Goal: Information Seeking & Learning: Find specific fact

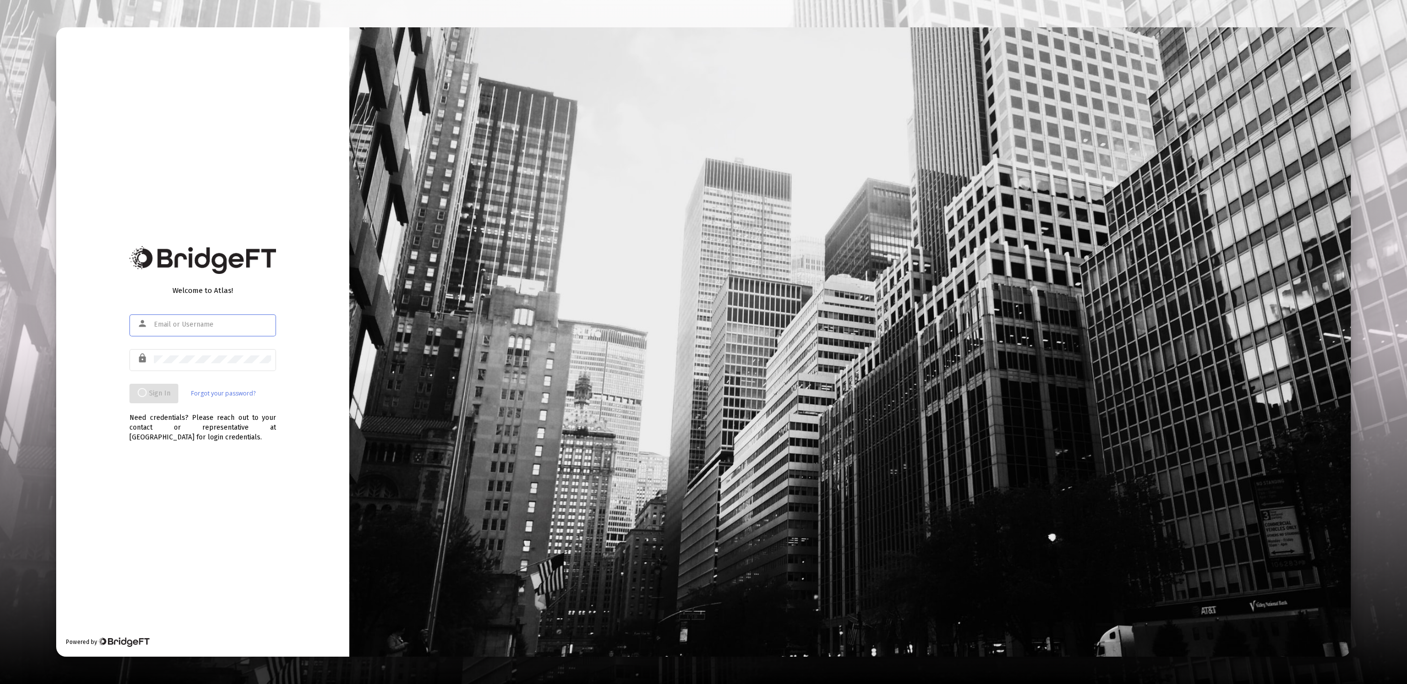
type input "[EMAIL_ADDRESS][DOMAIN_NAME]"
click at [265, 348] on div at bounding box center [212, 359] width 117 height 24
click at [303, 342] on div "Welcome to Atlas! person [EMAIL_ADDRESS][DOMAIN_NAME] lock Sign In Forgot your …" at bounding box center [202, 342] width 293 height 630
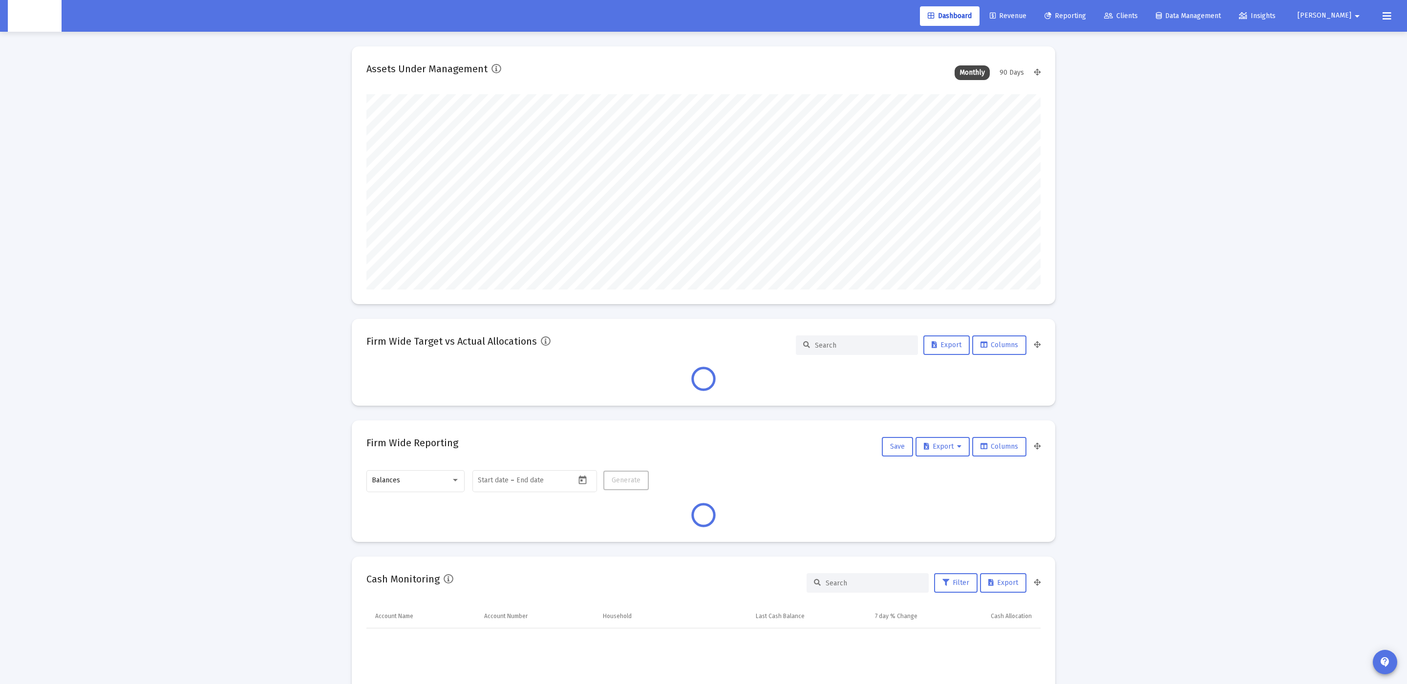
scroll to position [195, 674]
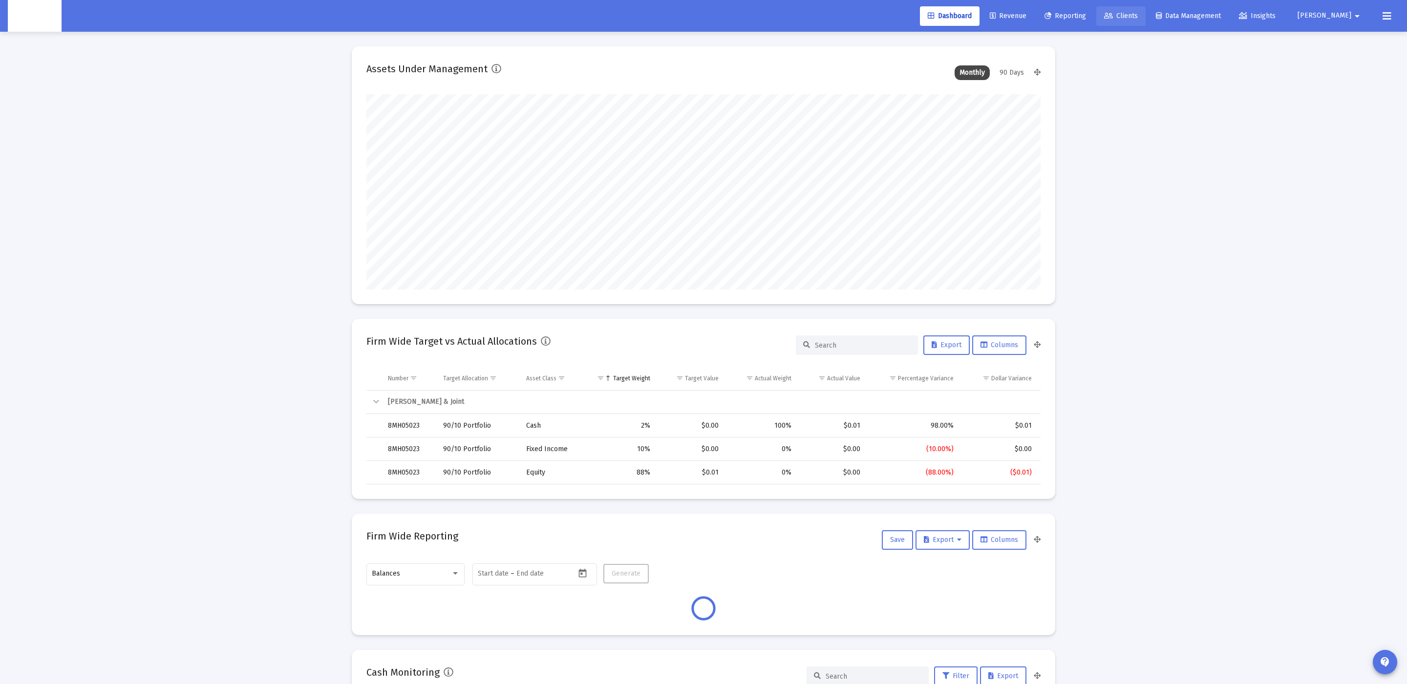
click at [1137, 12] on span "Clients" at bounding box center [1121, 16] width 34 height 8
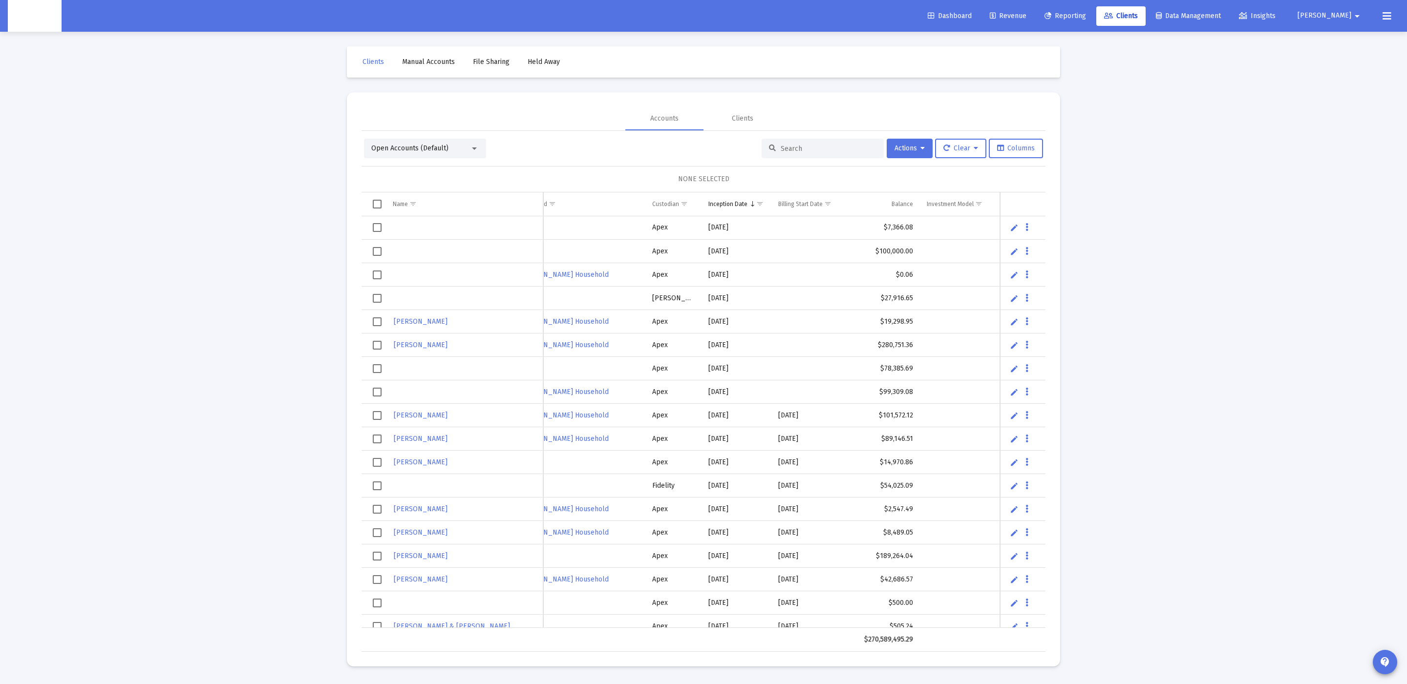
scroll to position [0, 242]
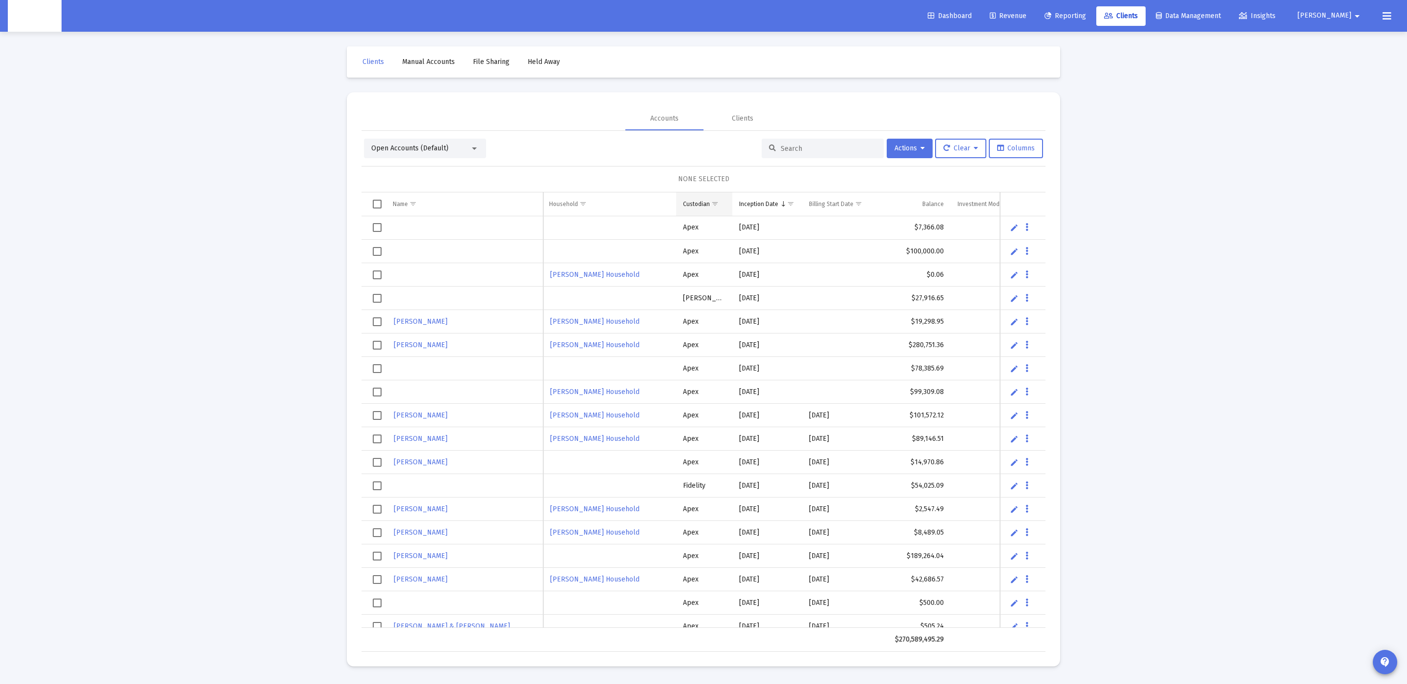
click at [713, 201] on span "Show filter options for column 'Custodian'" at bounding box center [714, 203] width 7 height 7
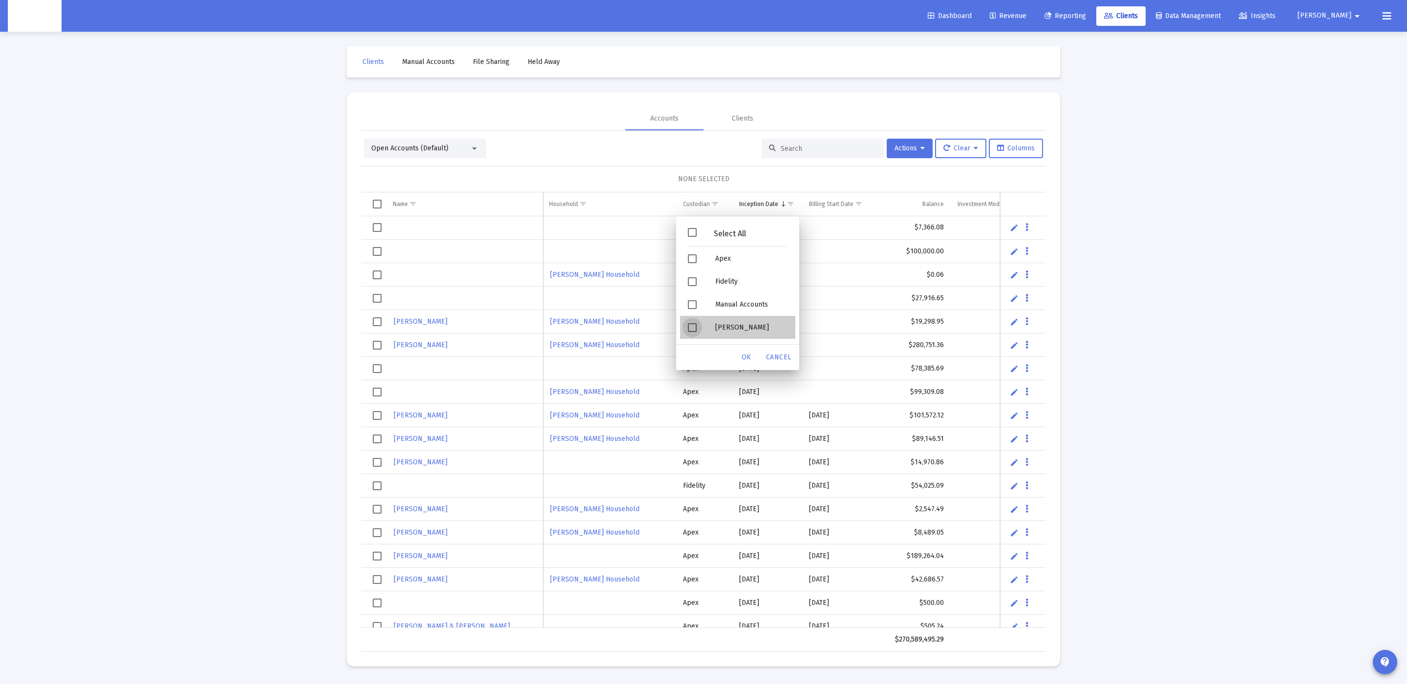
click at [717, 324] on div "[PERSON_NAME]" at bounding box center [751, 327] width 88 height 23
click at [729, 287] on div "Fidelity" at bounding box center [751, 281] width 88 height 23
click at [746, 357] on span "OK" at bounding box center [746, 357] width 10 height 8
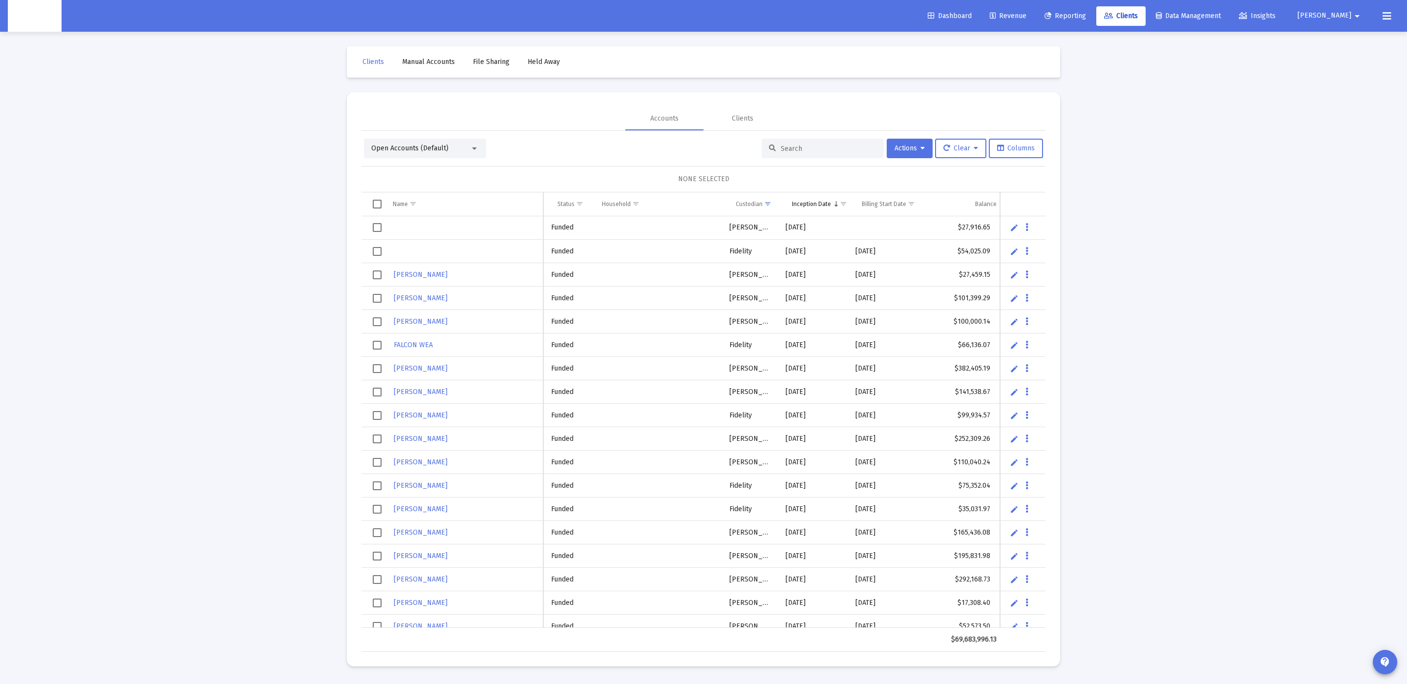
scroll to position [0, 0]
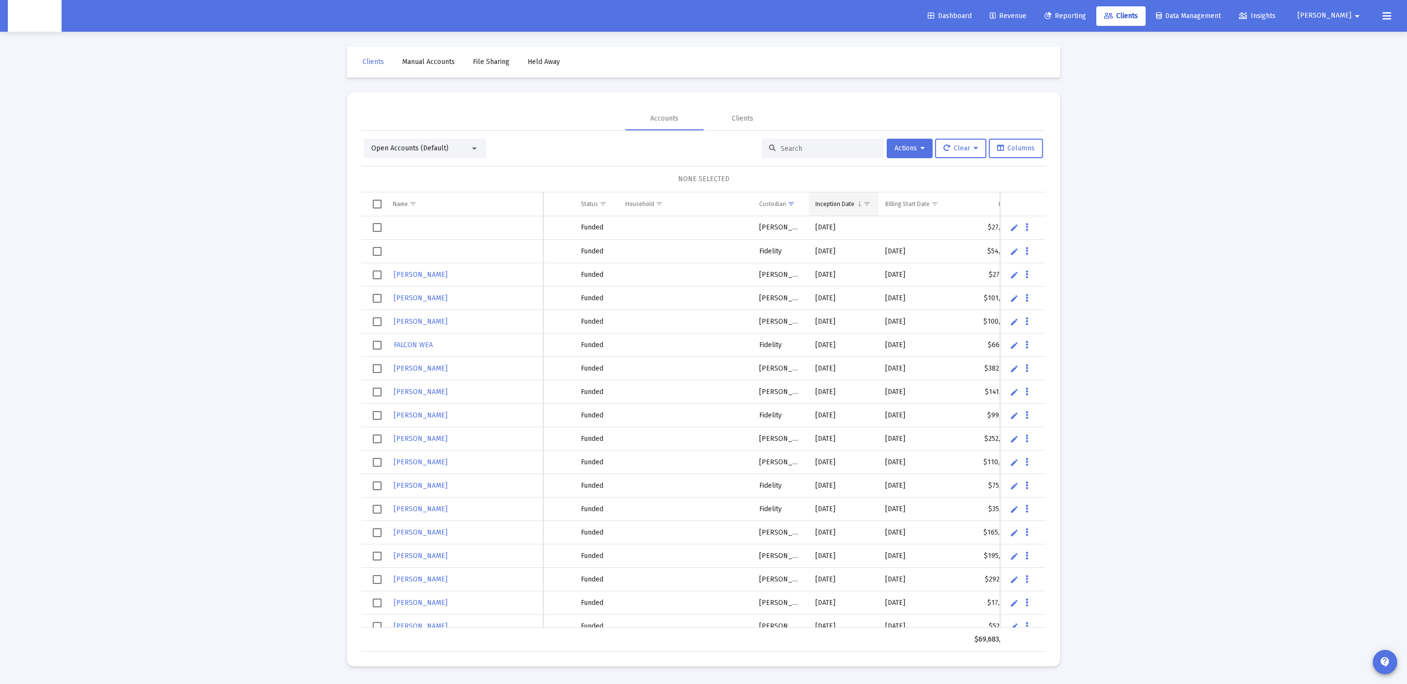
click at [853, 205] on div "Inception Date" at bounding box center [834, 204] width 39 height 8
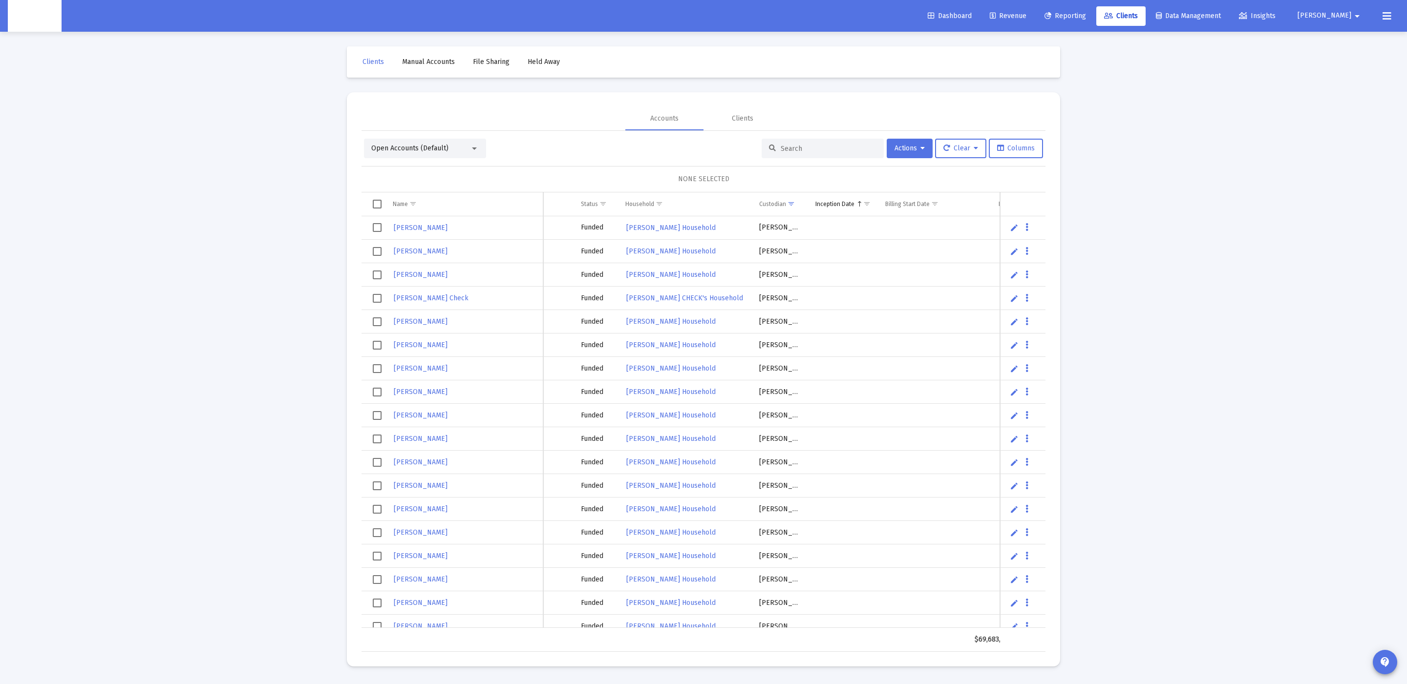
click at [853, 205] on div "Inception Date" at bounding box center [834, 204] width 39 height 8
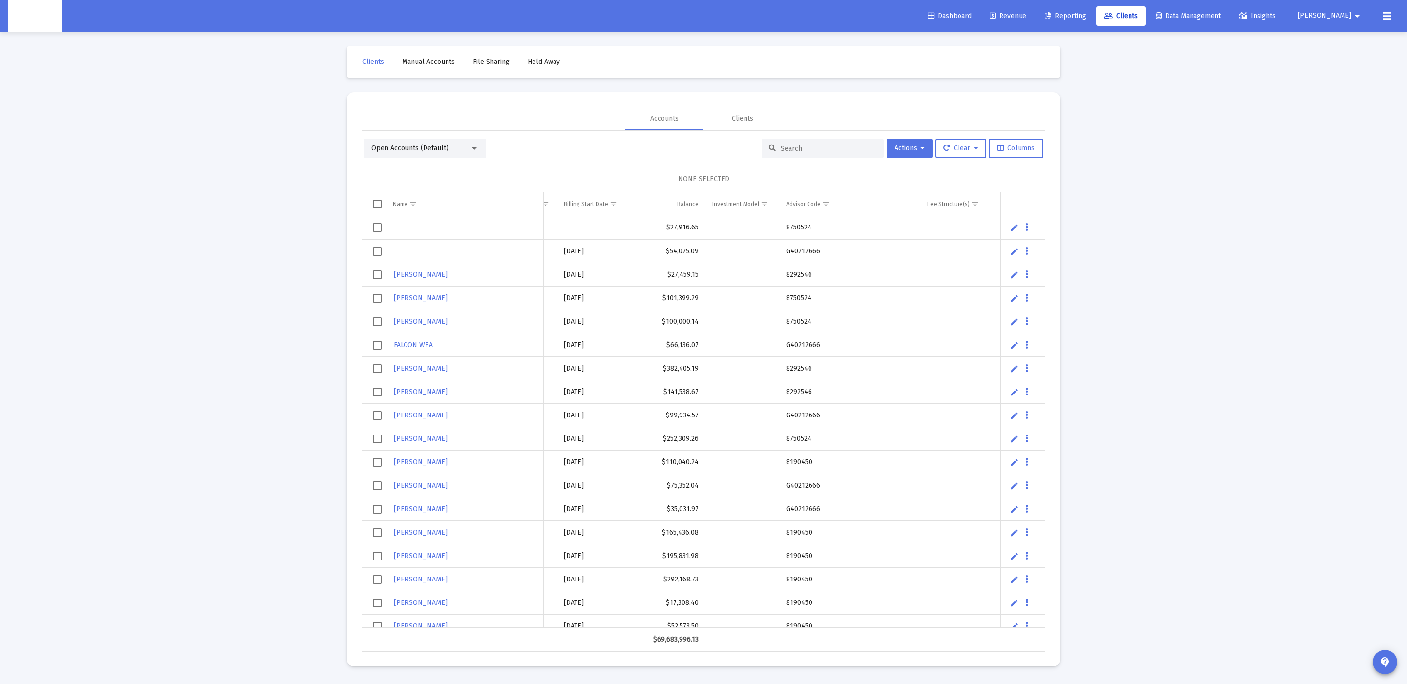
click at [823, 251] on td "G40212666" at bounding box center [849, 251] width 141 height 23
click at [798, 250] on td "G40212666" at bounding box center [849, 251] width 141 height 23
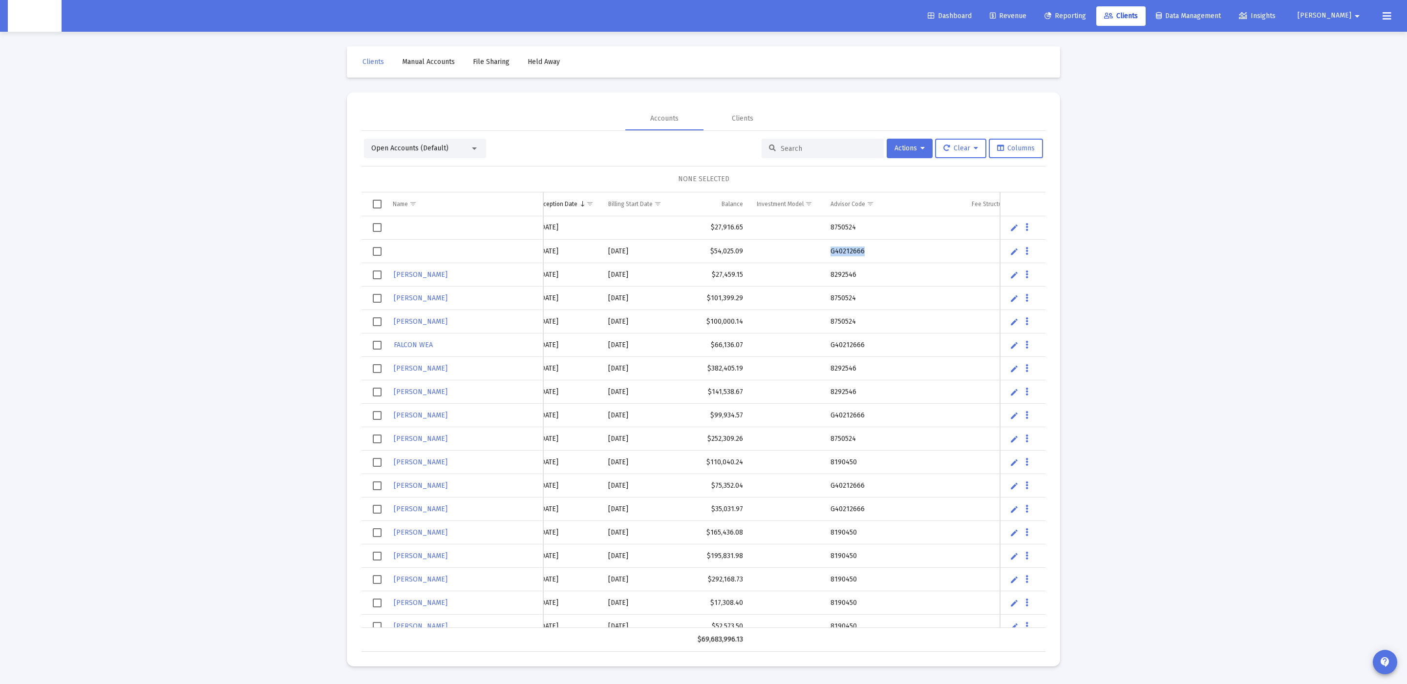
copy td "G40212666"
click at [871, 151] on input at bounding box center [828, 149] width 96 height 8
click at [956, 146] on span "Clear" at bounding box center [960, 148] width 35 height 8
click at [963, 197] on button "Clear Filters" at bounding box center [965, 197] width 67 height 23
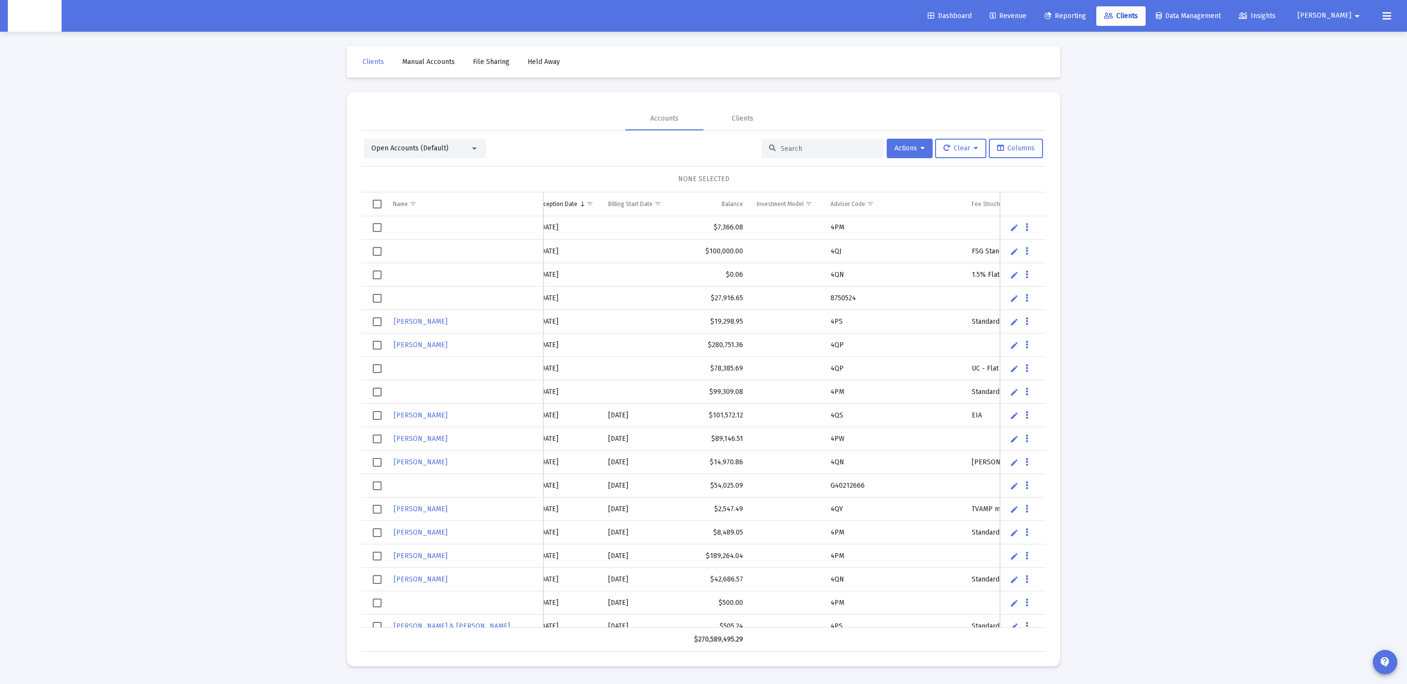
click at [801, 145] on input at bounding box center [828, 149] width 96 height 8
paste input "G40212666"
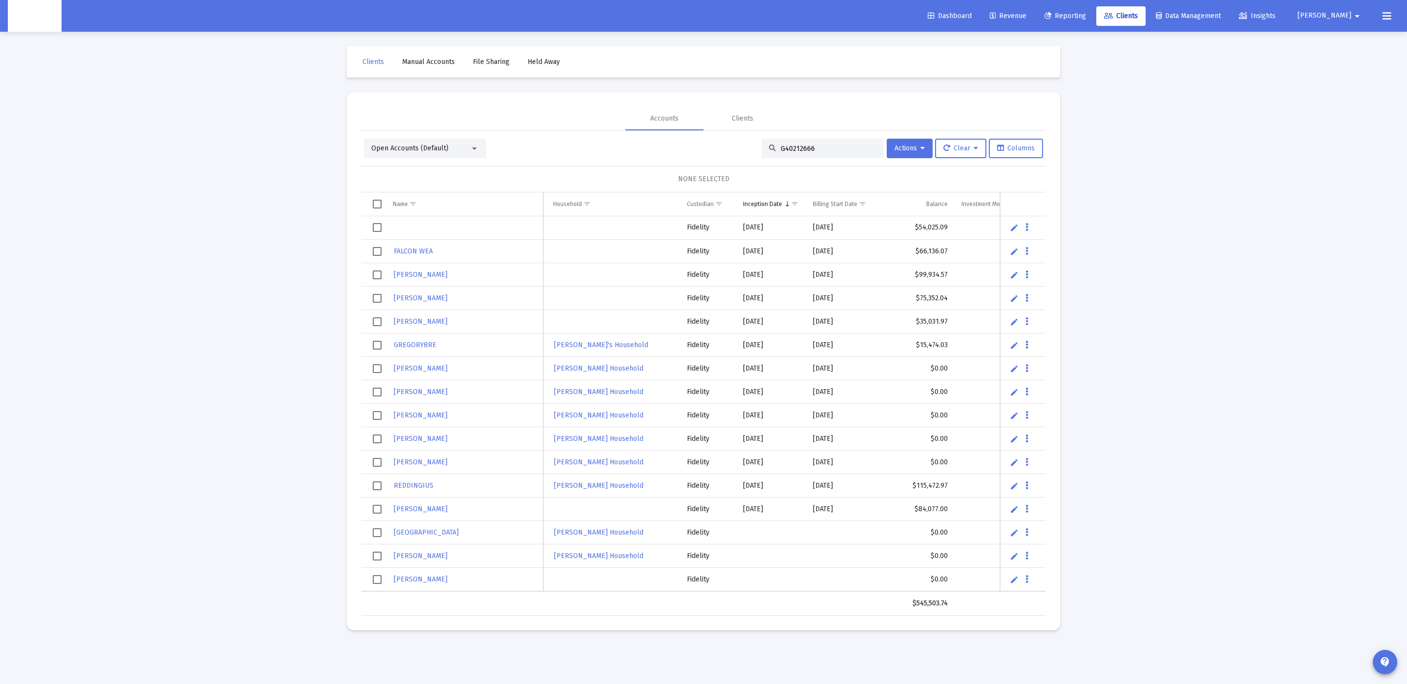
type input "G40212666"
